Goal: Task Accomplishment & Management: Manage account settings

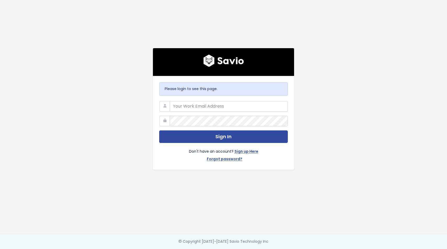
click at [284, 248] on com-1password-button at bounding box center [223, 249] width 447 height 0
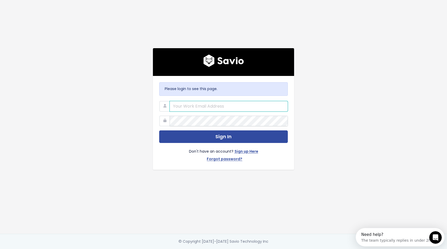
type input "alyssa@stanwith.me"
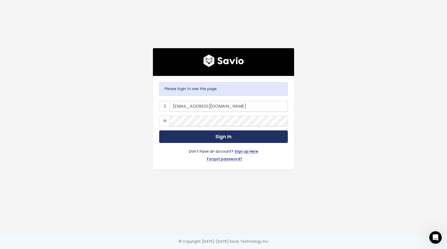
click at [195, 140] on button "Sign In" at bounding box center [223, 136] width 129 height 13
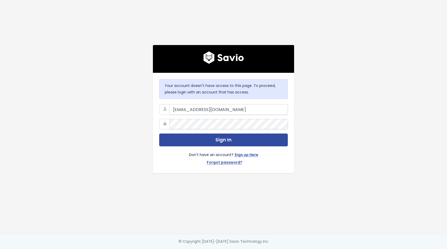
type input "friends@stanwith.me"
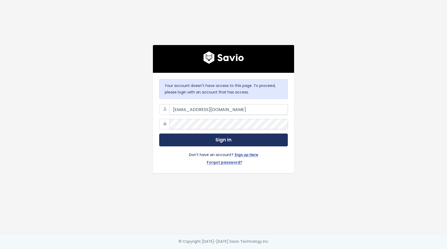
click at [194, 140] on button "Sign In" at bounding box center [223, 139] width 129 height 13
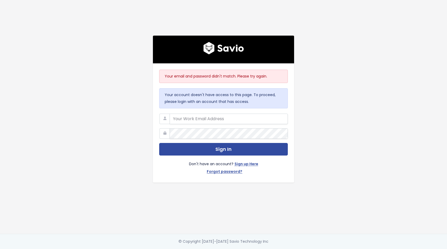
type input "[EMAIL_ADDRESS][DOMAIN_NAME]"
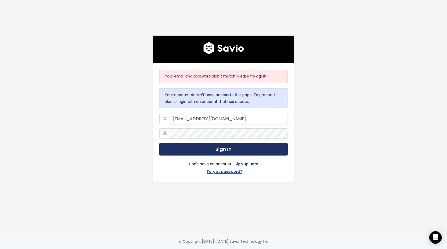
click at [205, 149] on button "Sign In" at bounding box center [223, 149] width 129 height 13
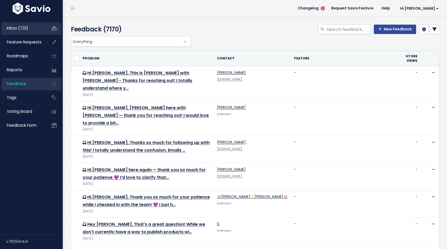
click at [46, 31] on li "Inbox (7/0)" at bounding box center [31, 28] width 60 height 13
click at [40, 30] on link "Inbox (7/0)" at bounding box center [22, 28] width 42 height 12
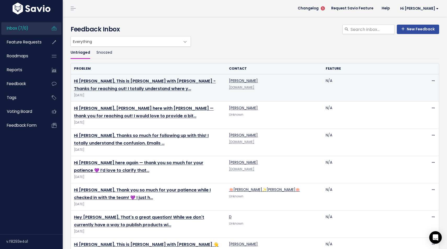
scroll to position [24, 0]
